Goal: Task Accomplishment & Management: Manage account settings

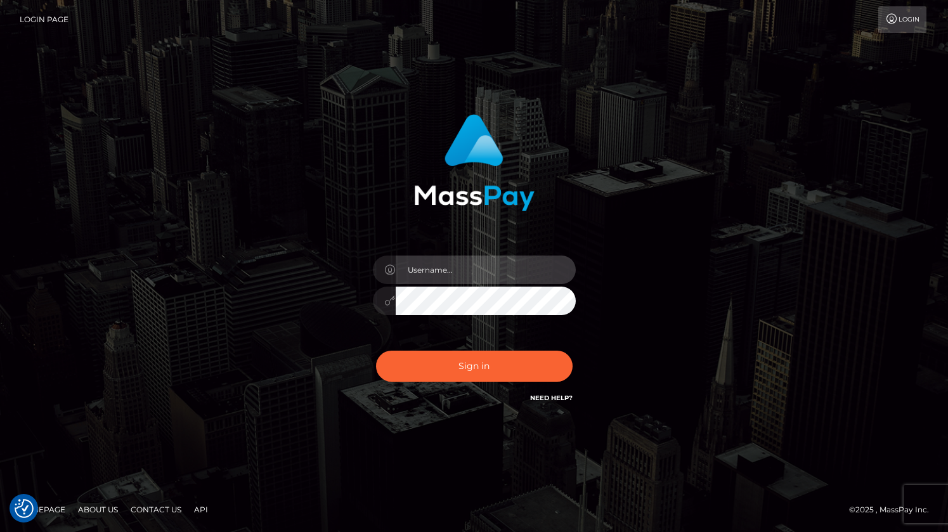
type input "grace.rush"
click at [521, 346] on div "Sign in Need Help?" at bounding box center [474, 371] width 222 height 56
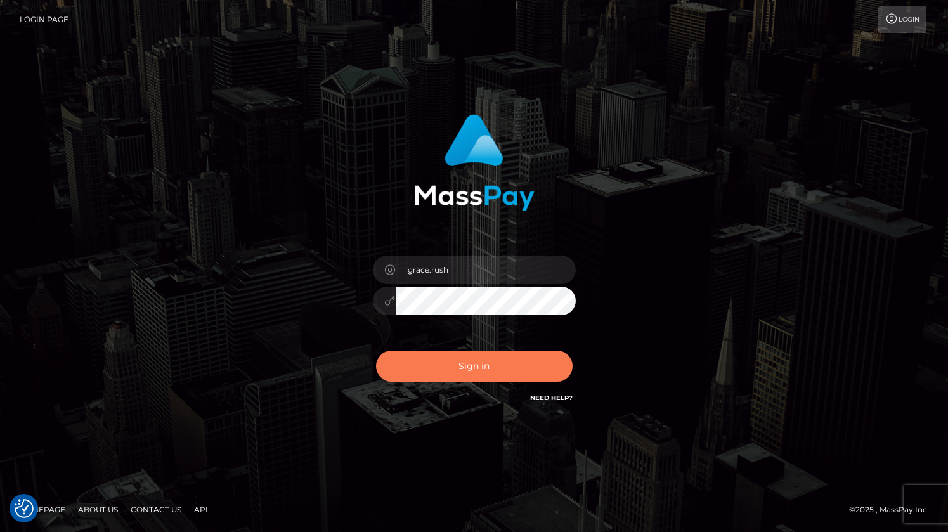
click at [521, 357] on button "Sign in" at bounding box center [474, 366] width 197 height 31
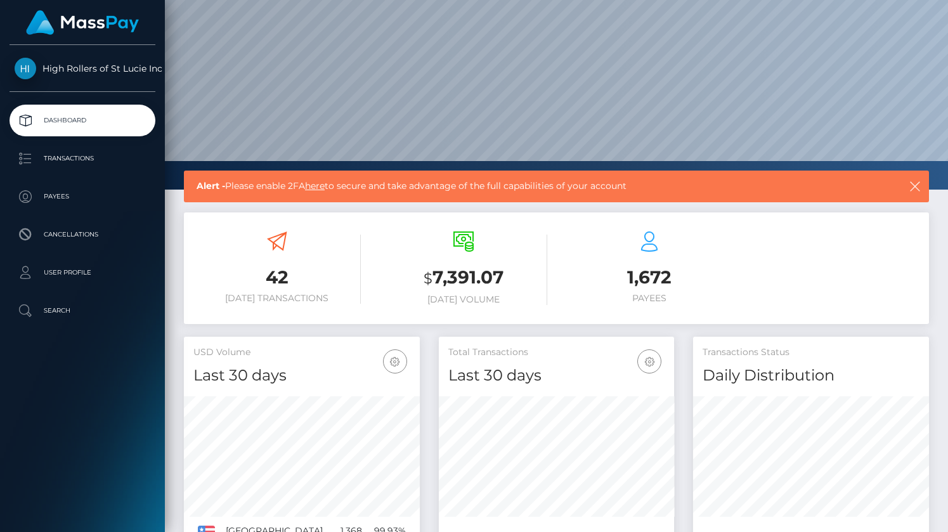
scroll to position [69, 0]
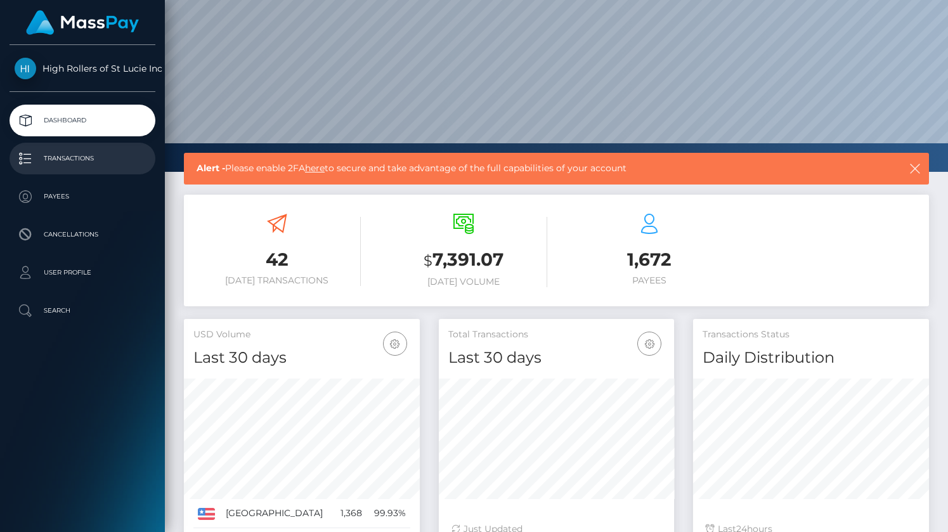
click at [92, 157] on p "Transactions" at bounding box center [83, 158] width 136 height 19
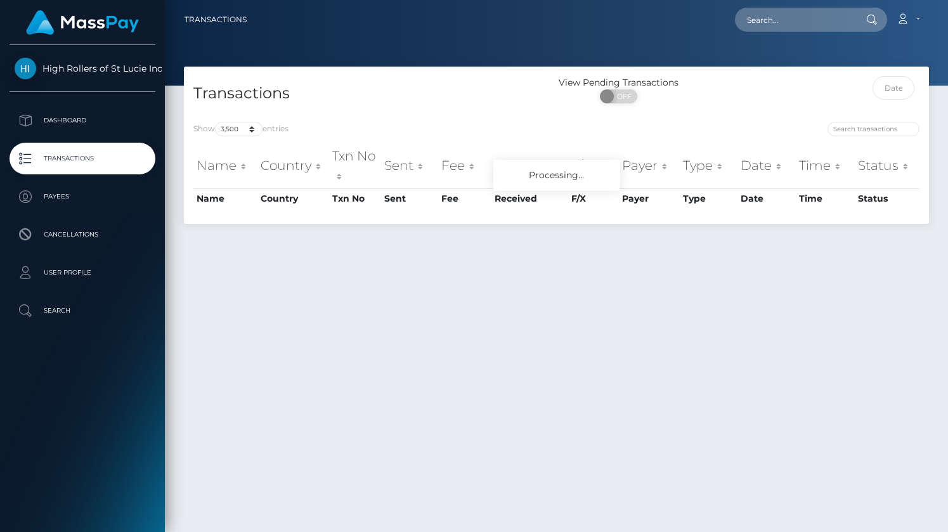
select select "3500"
